Goal: Share content: Share content

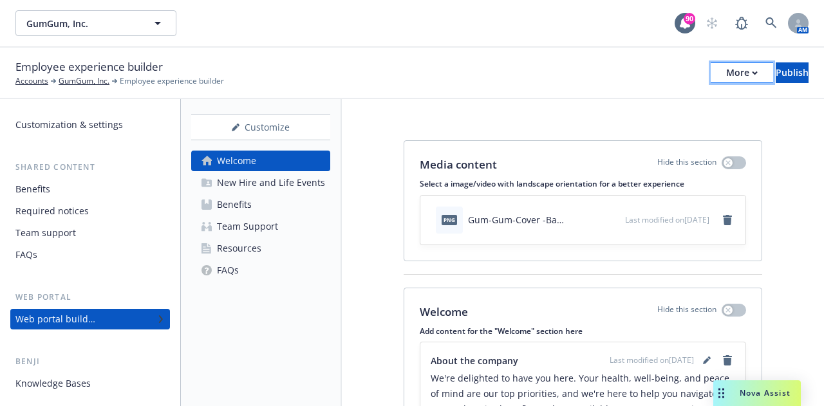
click at [717, 75] on button "More" at bounding box center [742, 72] width 62 height 21
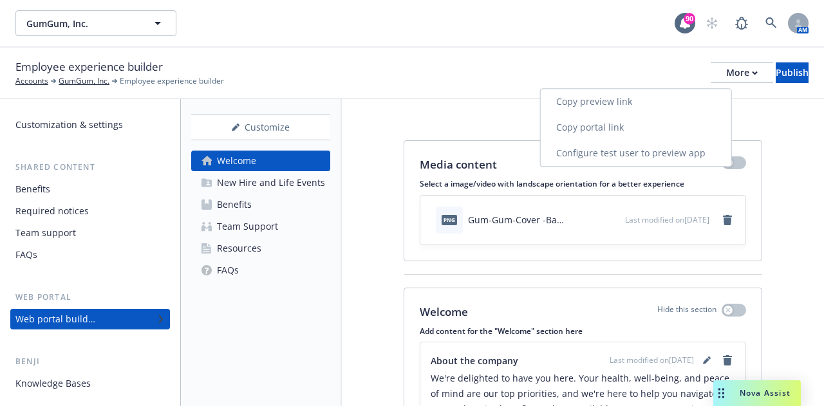
drag, startPoint x: 599, startPoint y: 126, endPoint x: 648, endPoint y: 43, distance: 95.5
click at [599, 126] on link "Copy portal link" at bounding box center [636, 128] width 191 height 26
